Goal: Task Accomplishment & Management: Manage account settings

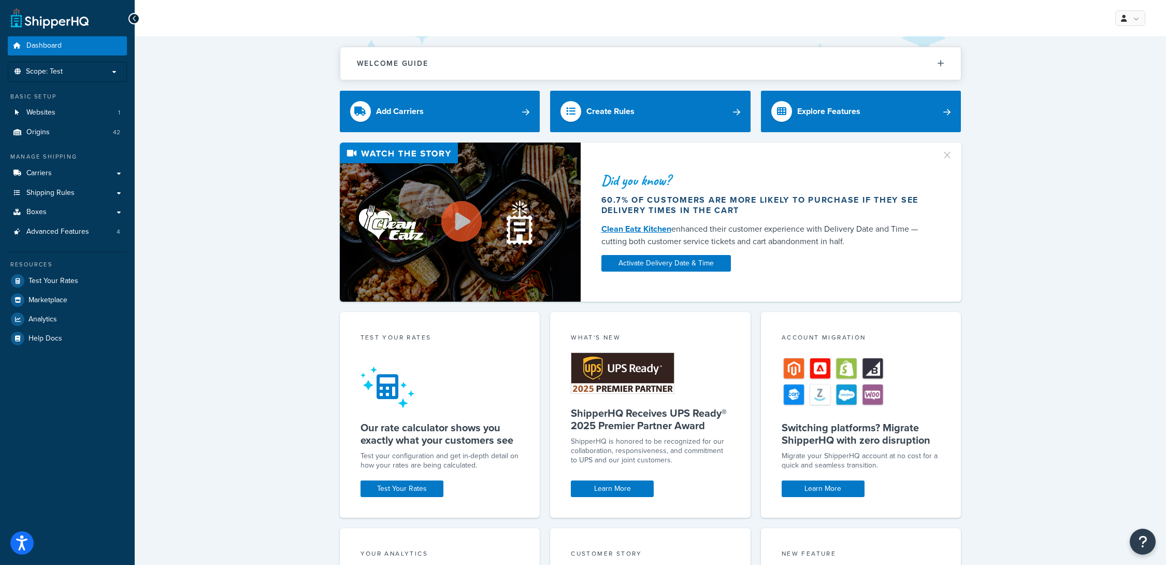
click at [108, 68] on p "Scope: Test" at bounding box center [67, 71] width 110 height 9
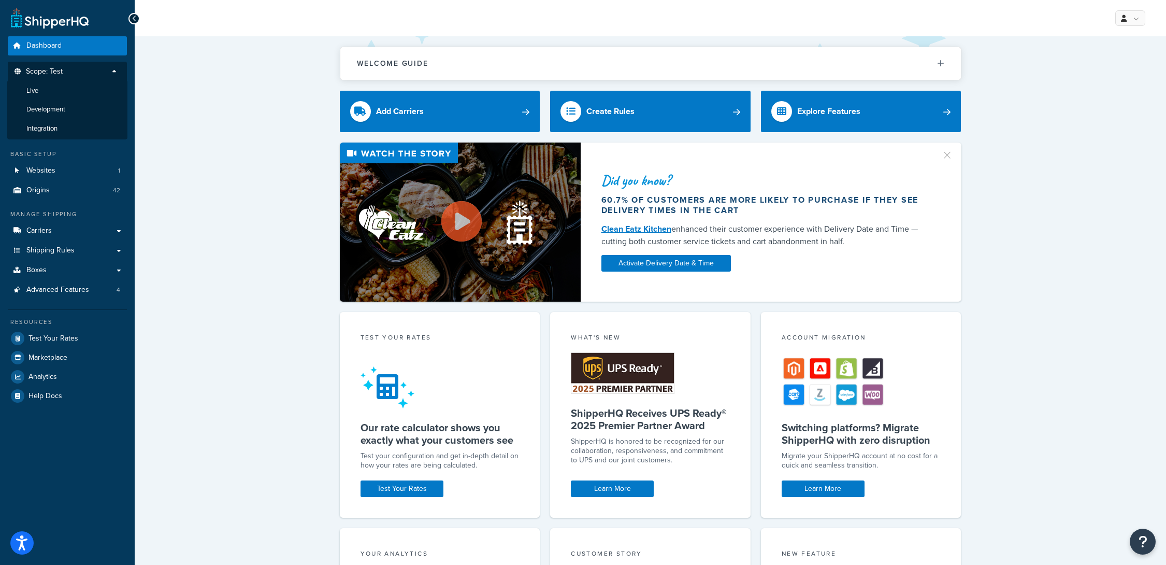
click at [108, 68] on p "Scope: Test" at bounding box center [67, 74] width 110 height 14
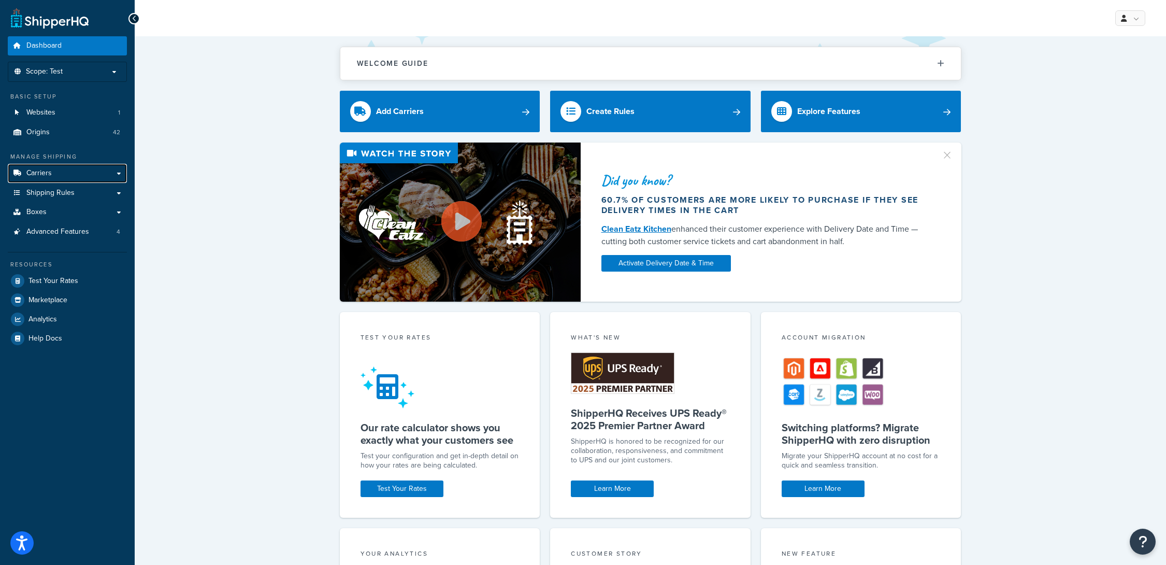
click at [84, 168] on link "Carriers" at bounding box center [67, 173] width 119 height 19
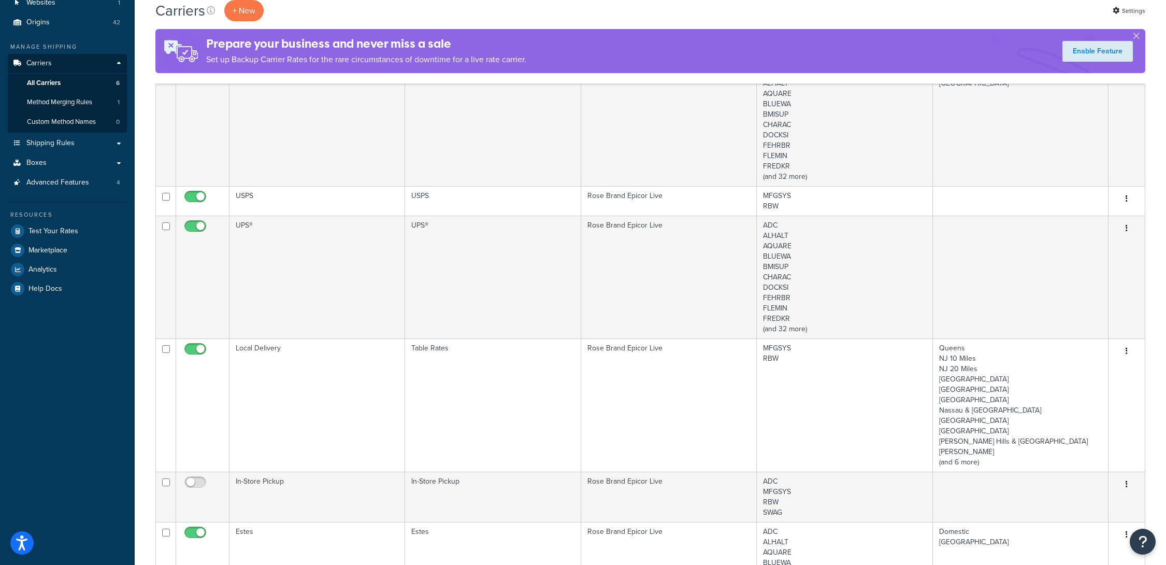
scroll to position [155, 0]
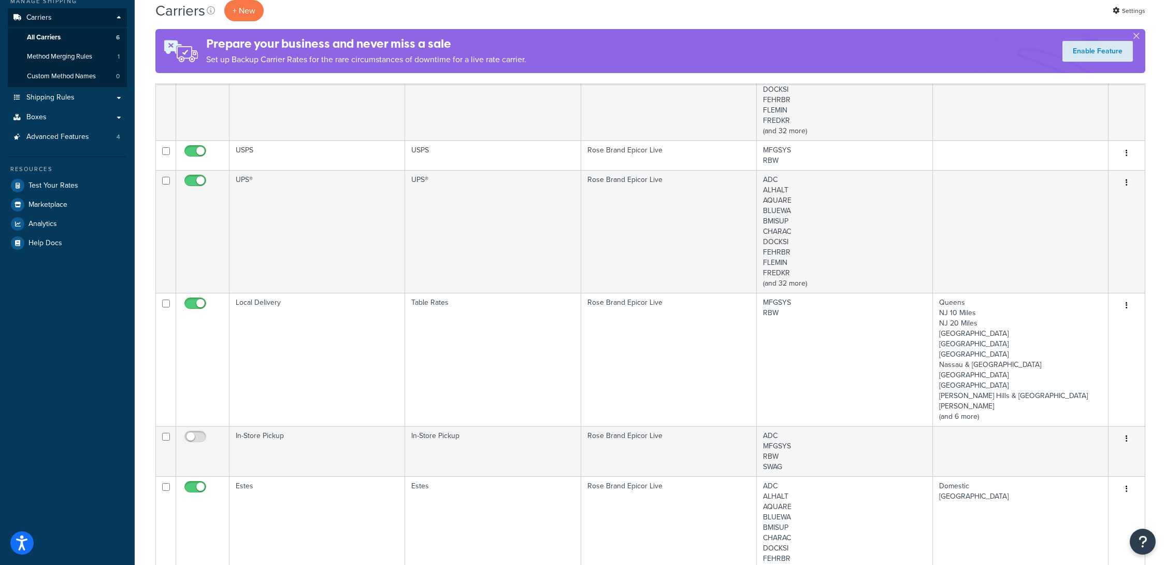
click at [293, 309] on td "Local Delivery" at bounding box center [318, 359] width 176 height 133
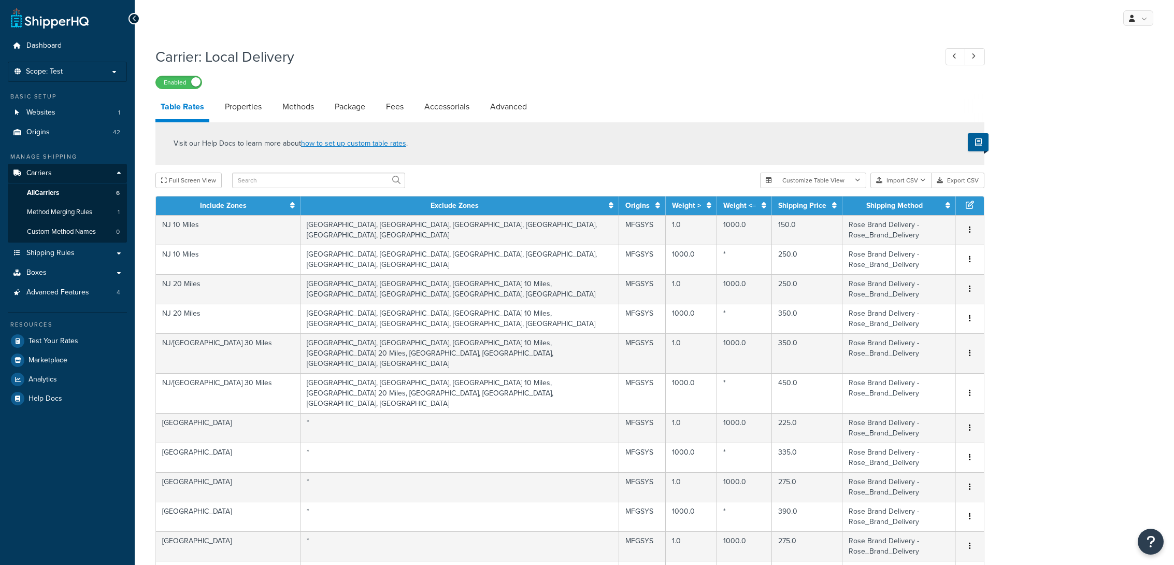
select select "25"
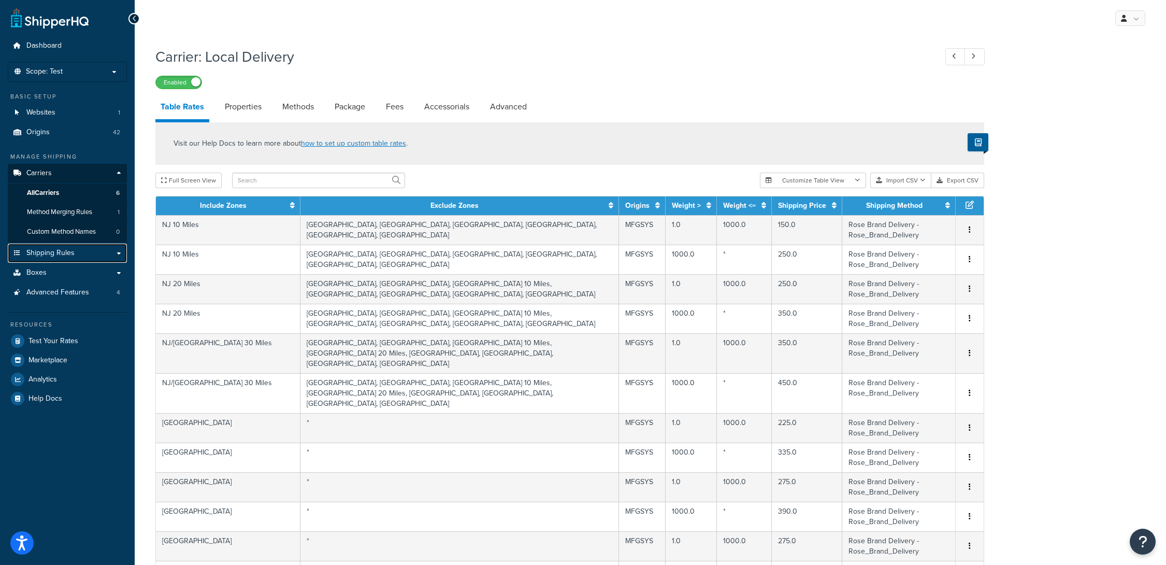
click at [70, 255] on span "Shipping Rules" at bounding box center [50, 253] width 48 height 9
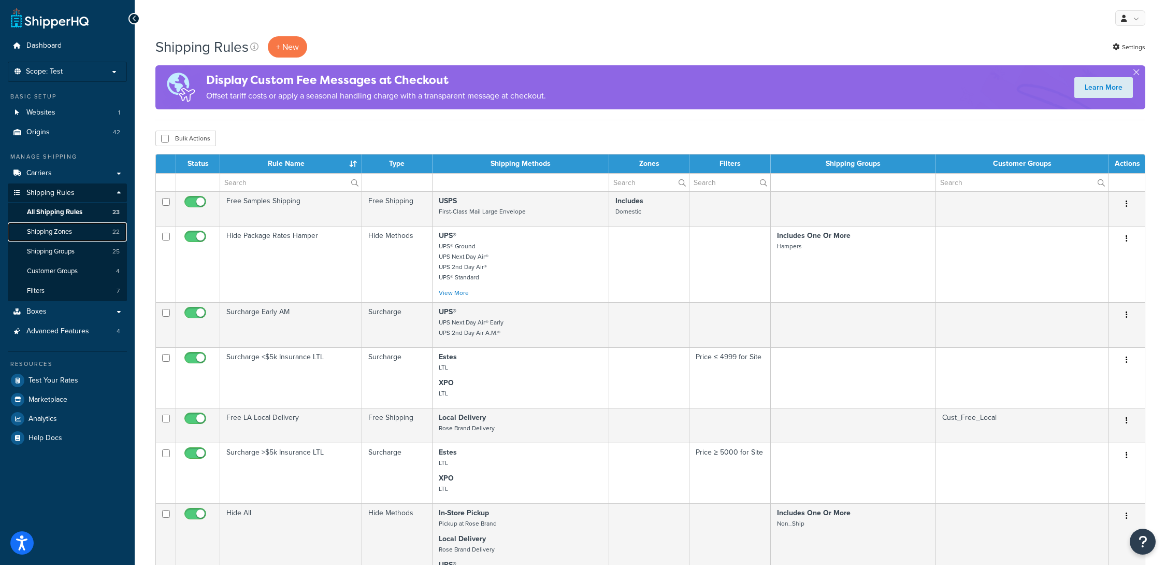
click at [88, 233] on link "Shipping Zones 22" at bounding box center [67, 231] width 119 height 19
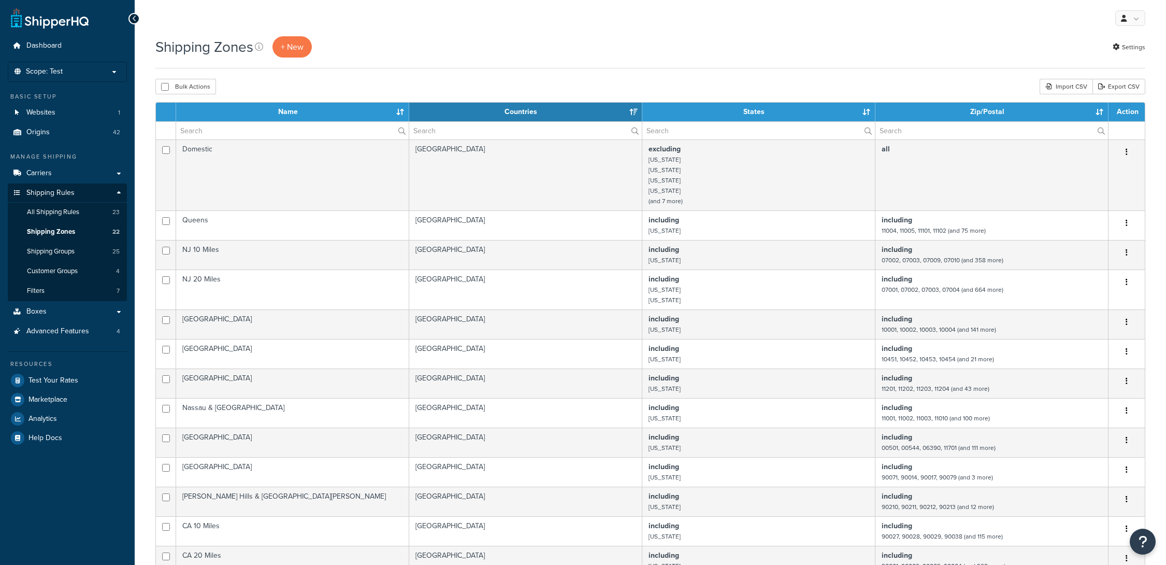
select select "15"
click at [116, 73] on p "Scope: Test" at bounding box center [67, 71] width 110 height 9
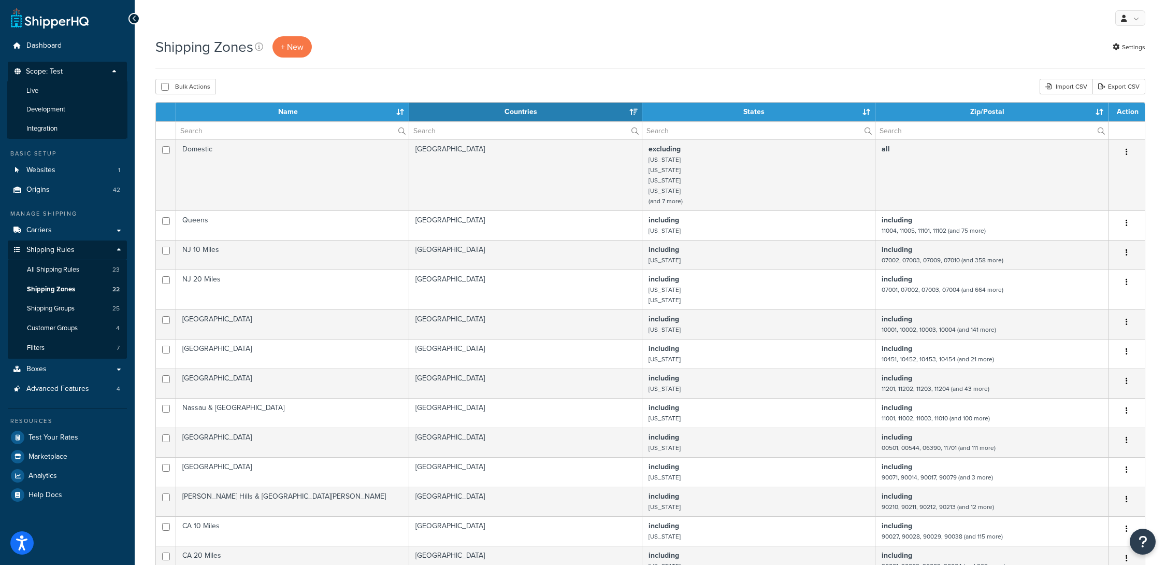
click at [76, 106] on li "Development" at bounding box center [67, 109] width 120 height 19
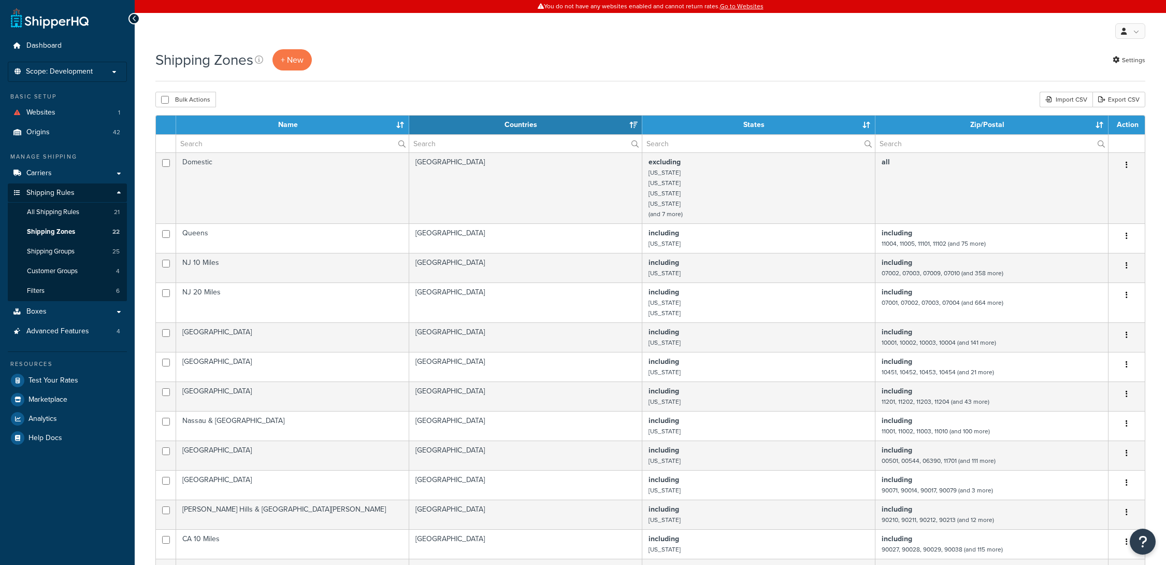
select select "15"
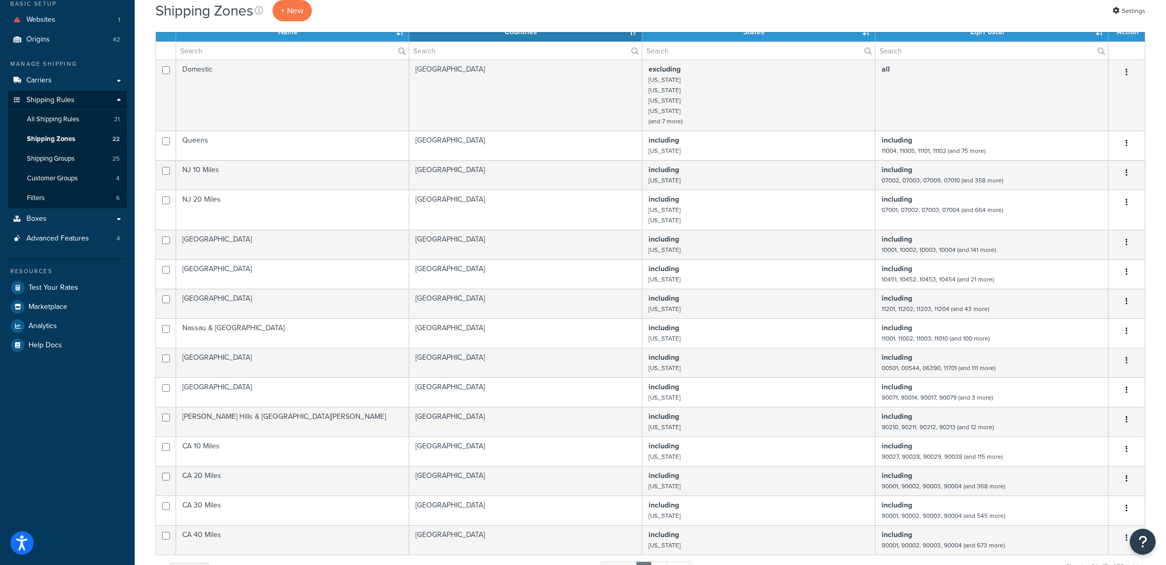
scroll to position [52, 0]
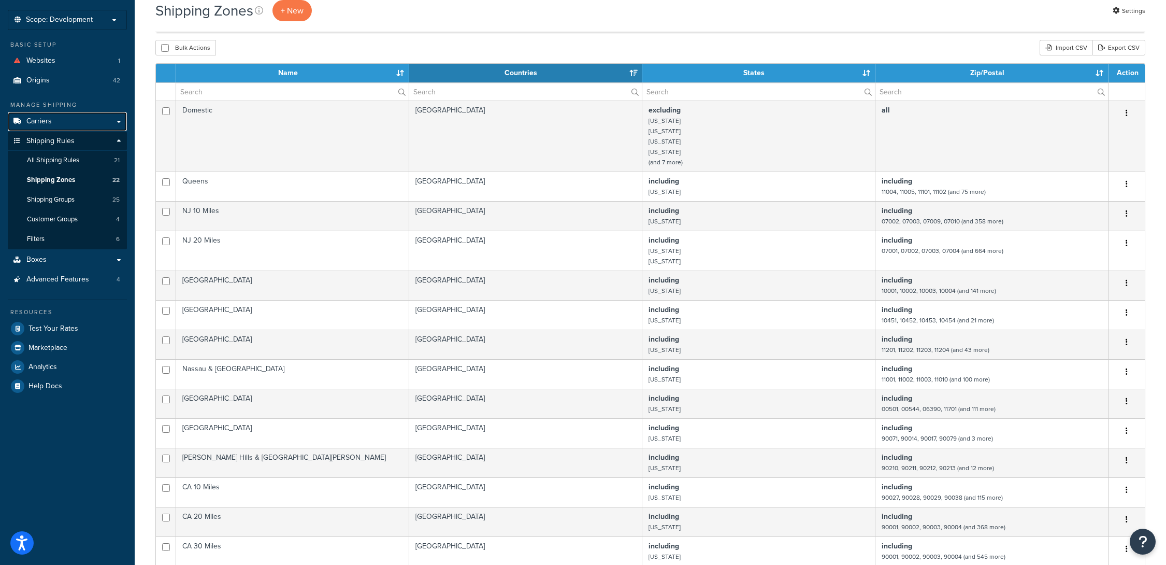
click at [75, 121] on link "Carriers" at bounding box center [67, 121] width 119 height 19
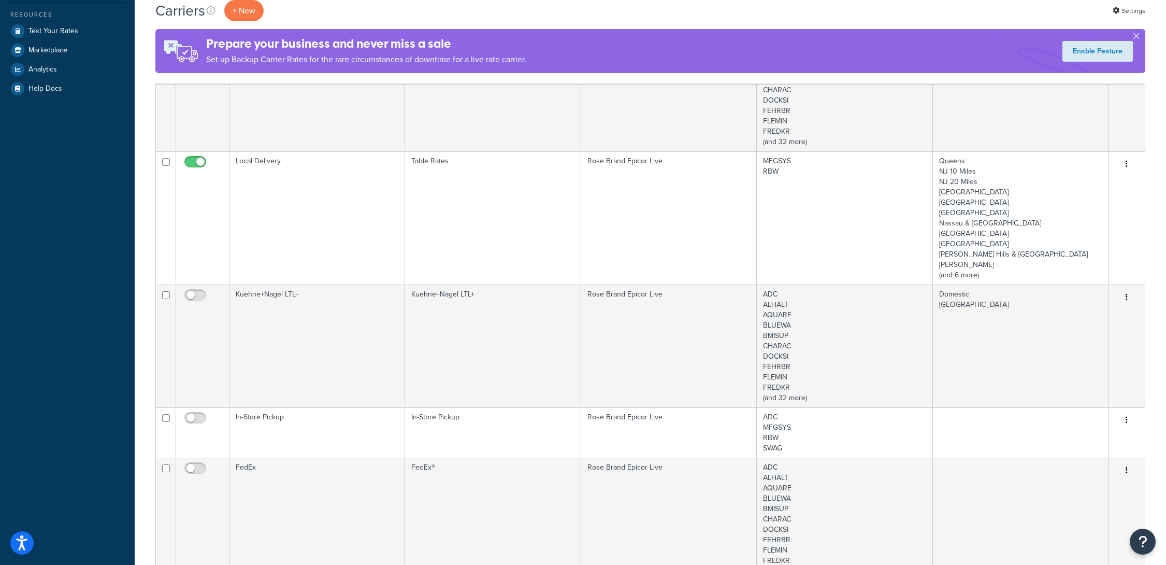
scroll to position [311, 0]
click at [310, 215] on td "Local Delivery" at bounding box center [318, 216] width 176 height 133
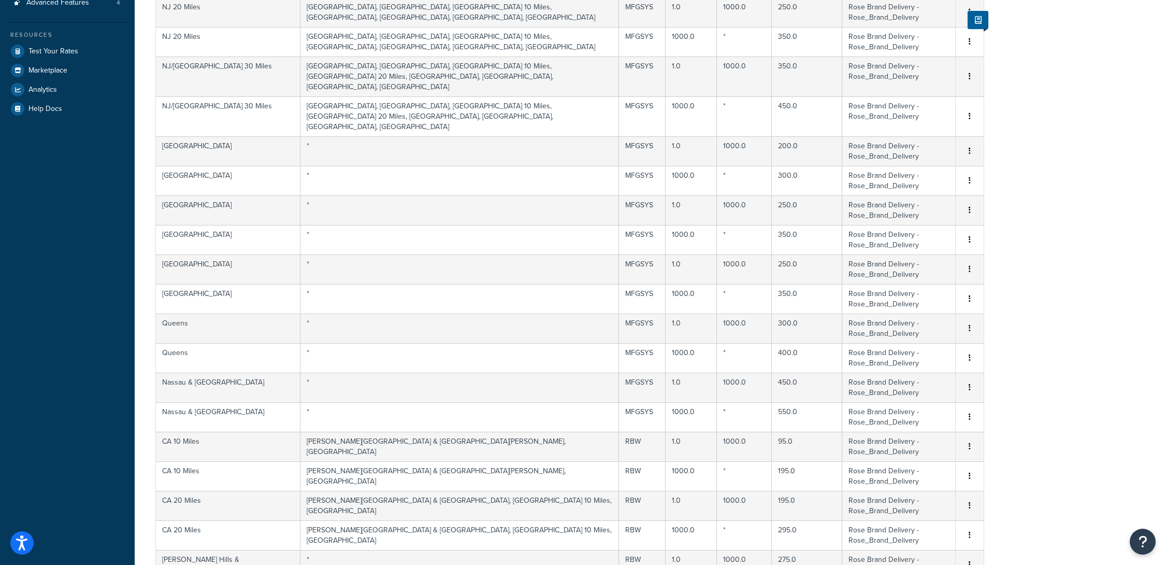
scroll to position [290, 0]
select select "50"
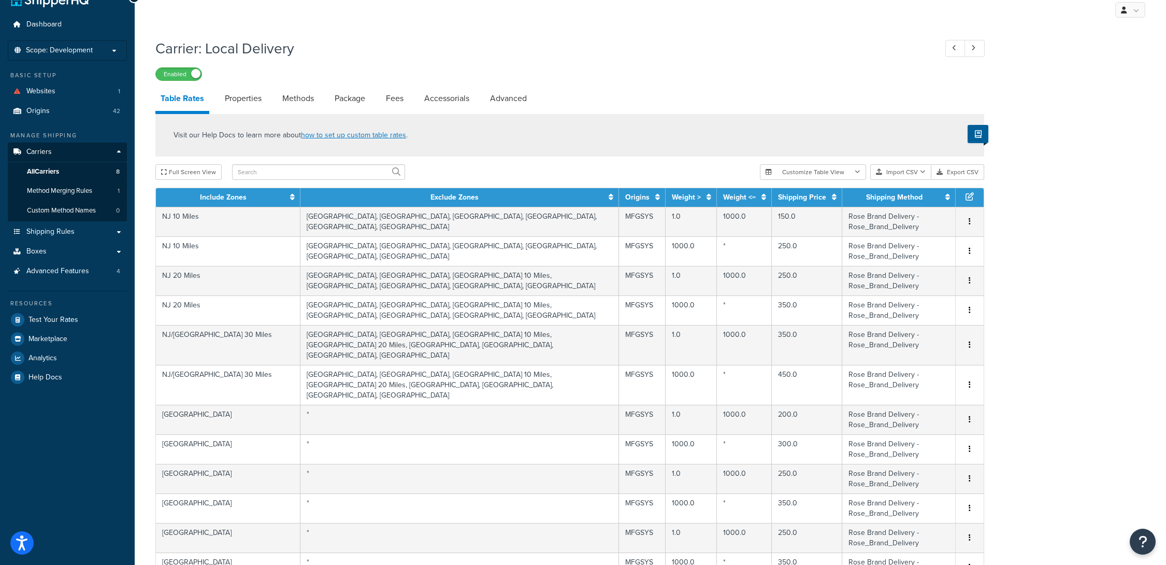
scroll to position [0, 0]
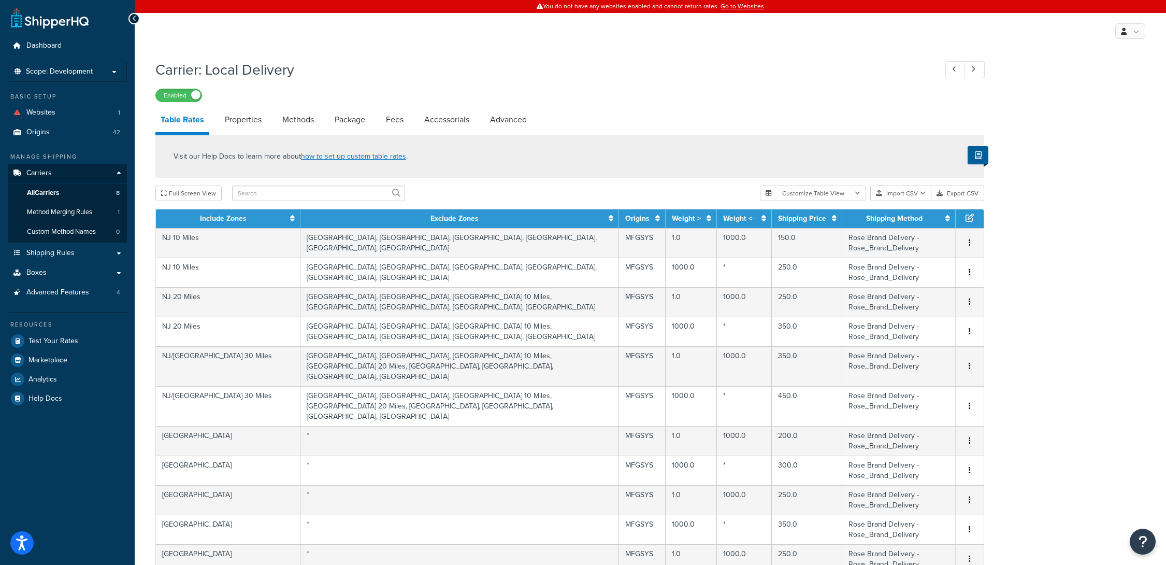
click at [109, 66] on li "Scope: Development" at bounding box center [67, 72] width 119 height 20
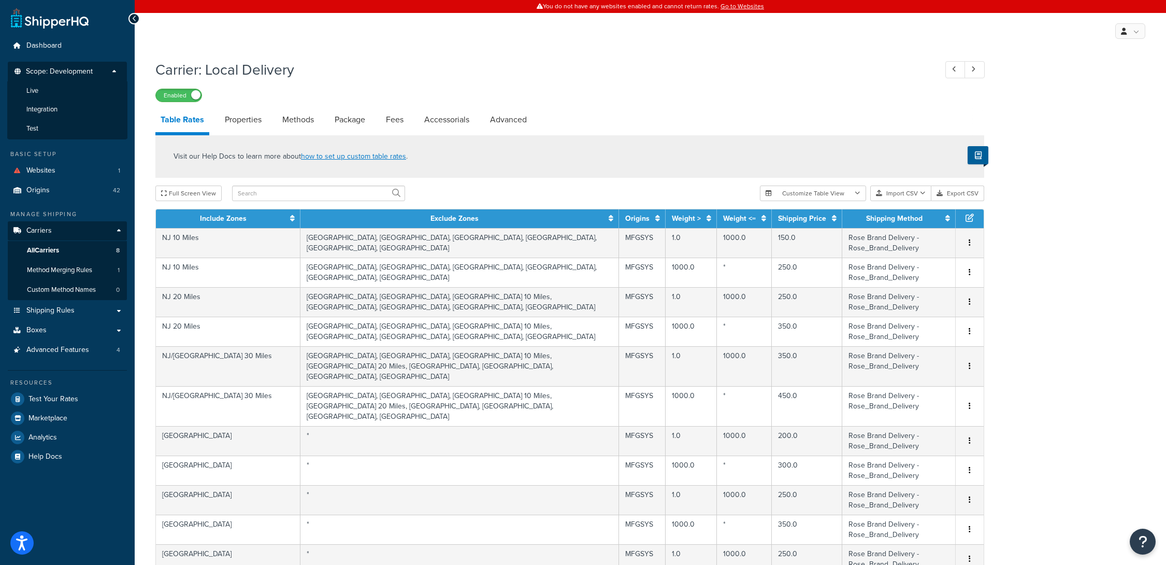
click at [97, 120] on li "Test" at bounding box center [67, 128] width 120 height 19
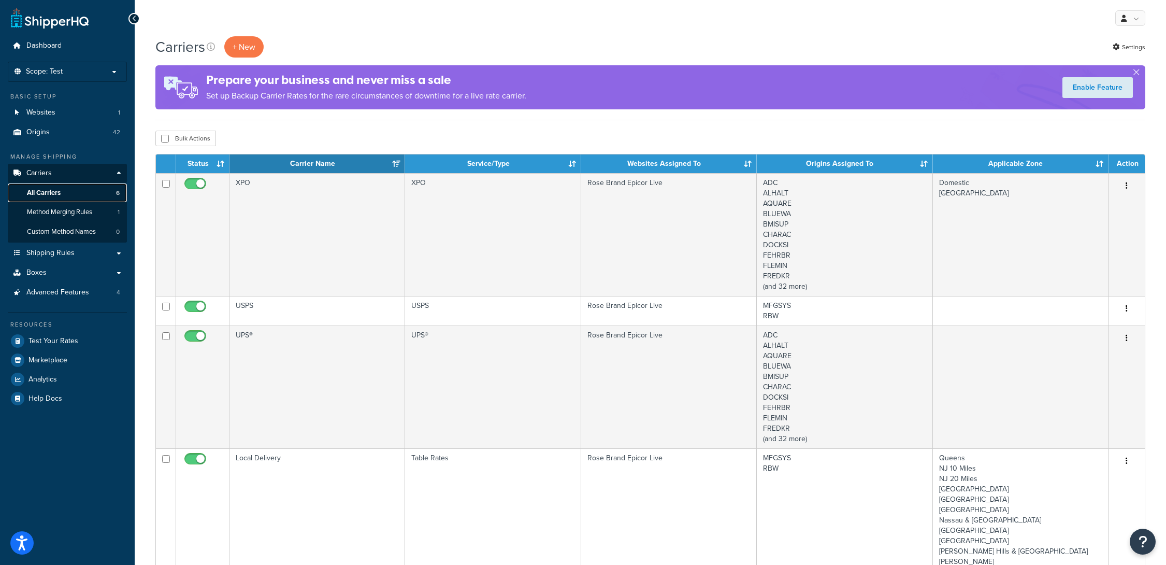
click at [89, 191] on link "All Carriers 6" at bounding box center [67, 192] width 119 height 19
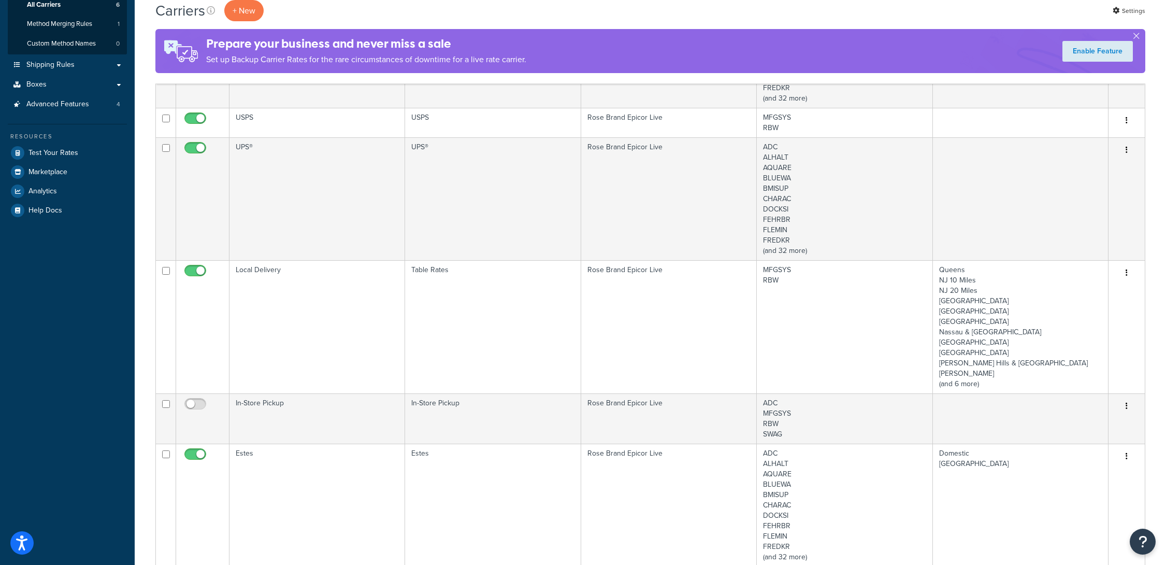
scroll to position [207, 0]
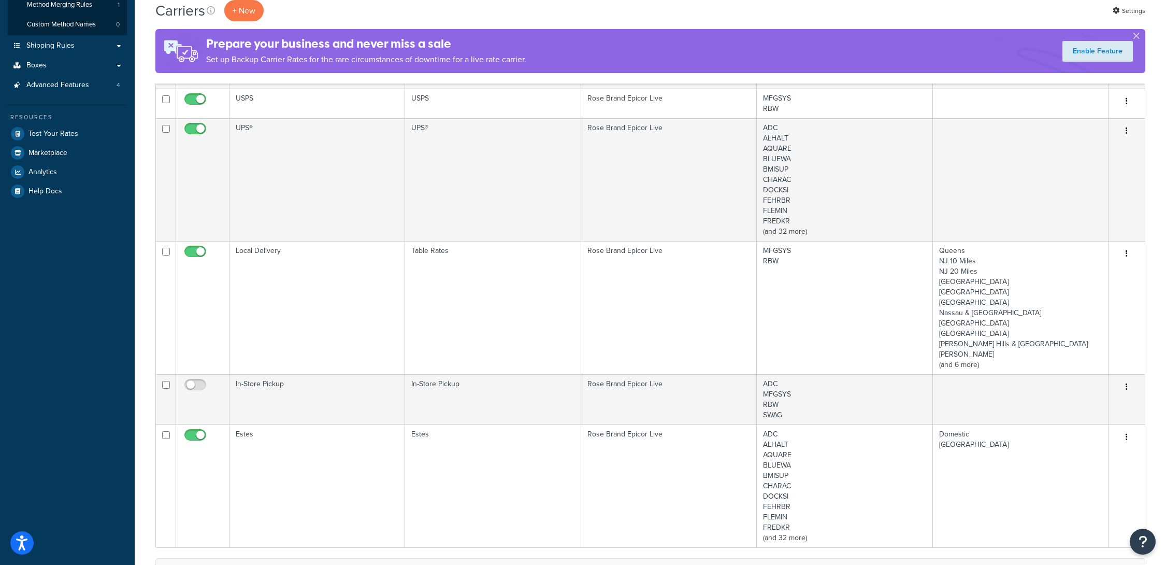
click at [253, 250] on td "Local Delivery" at bounding box center [318, 307] width 176 height 133
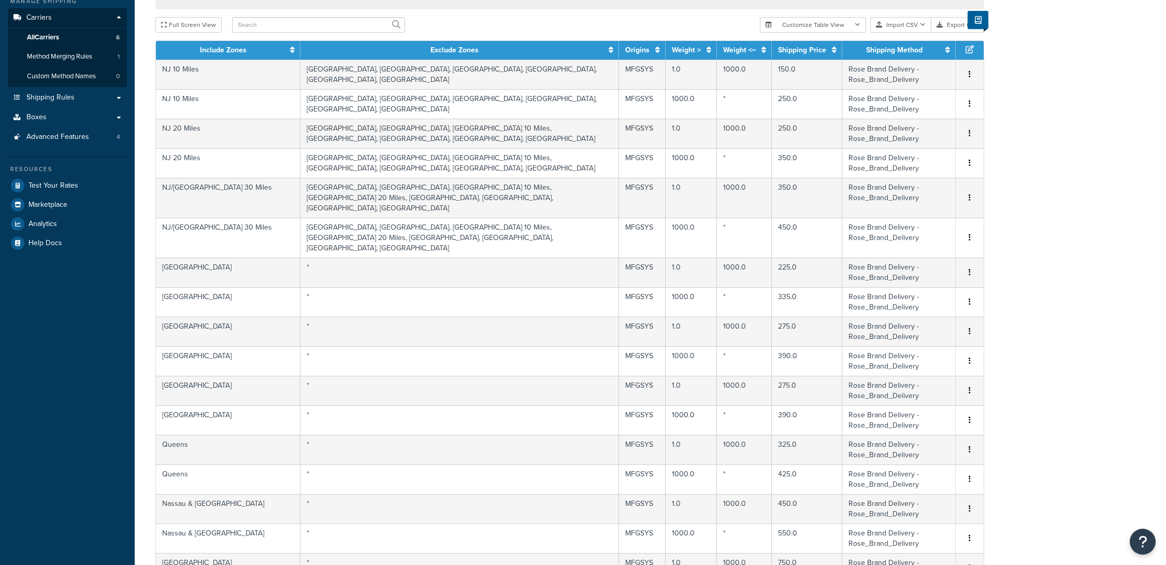
scroll to position [277, 0]
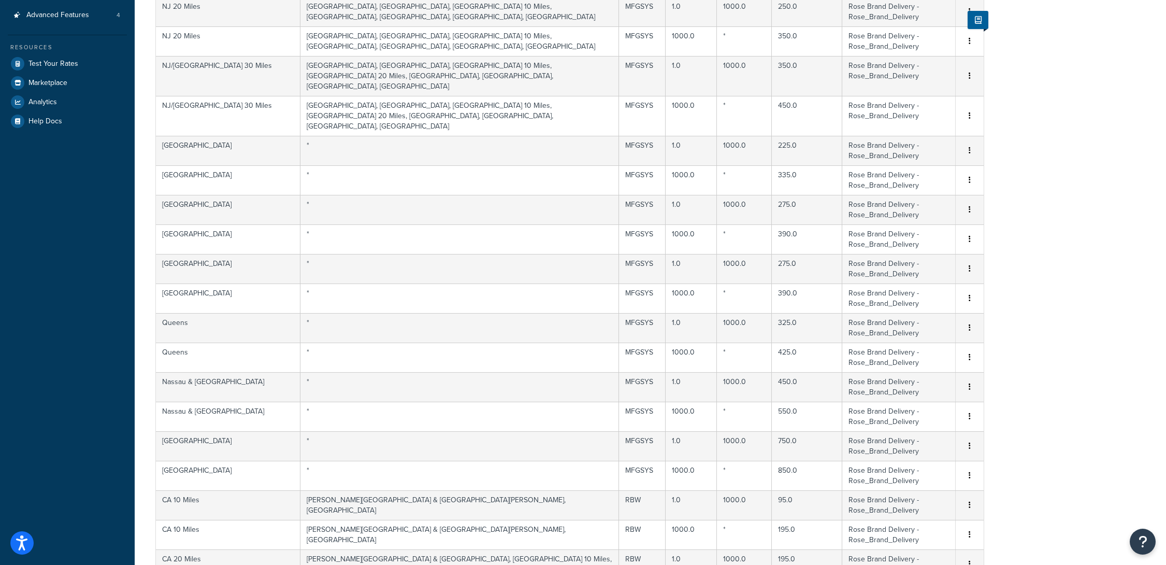
select select "50"
